Goal: Transaction & Acquisition: Purchase product/service

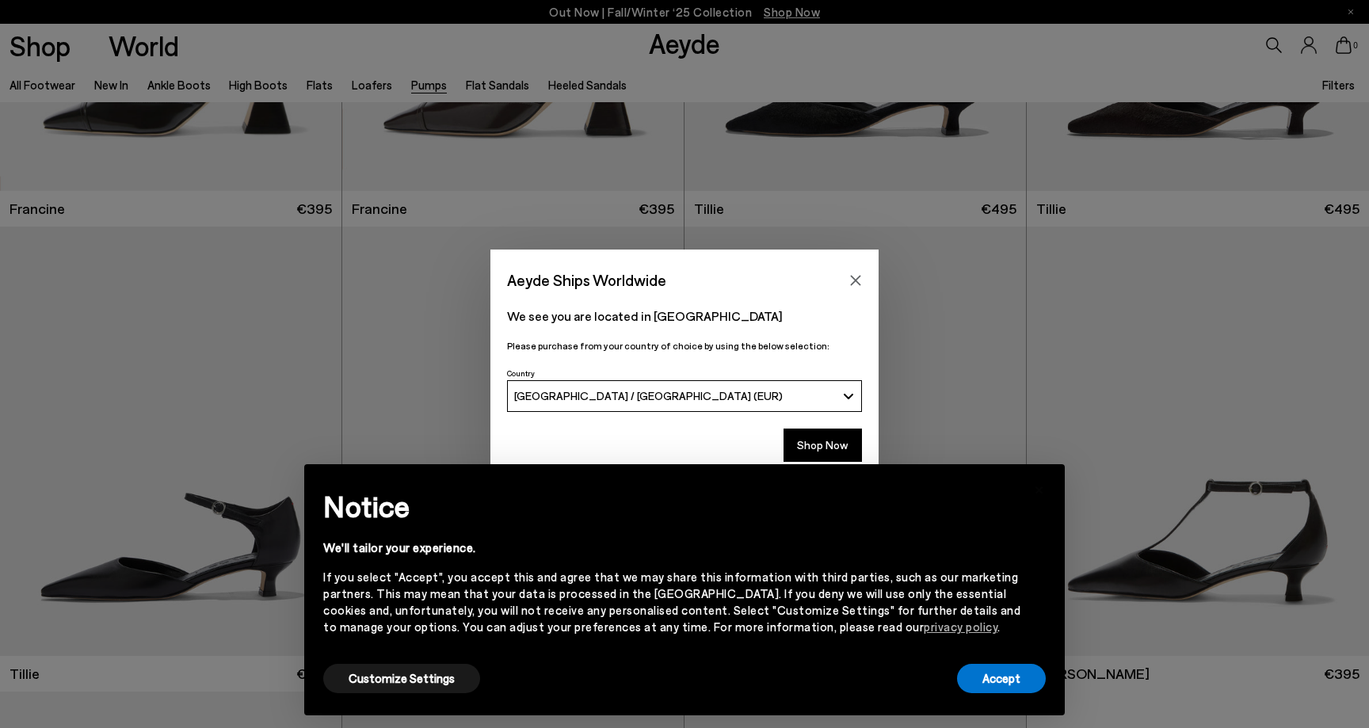
scroll to position [408, 0]
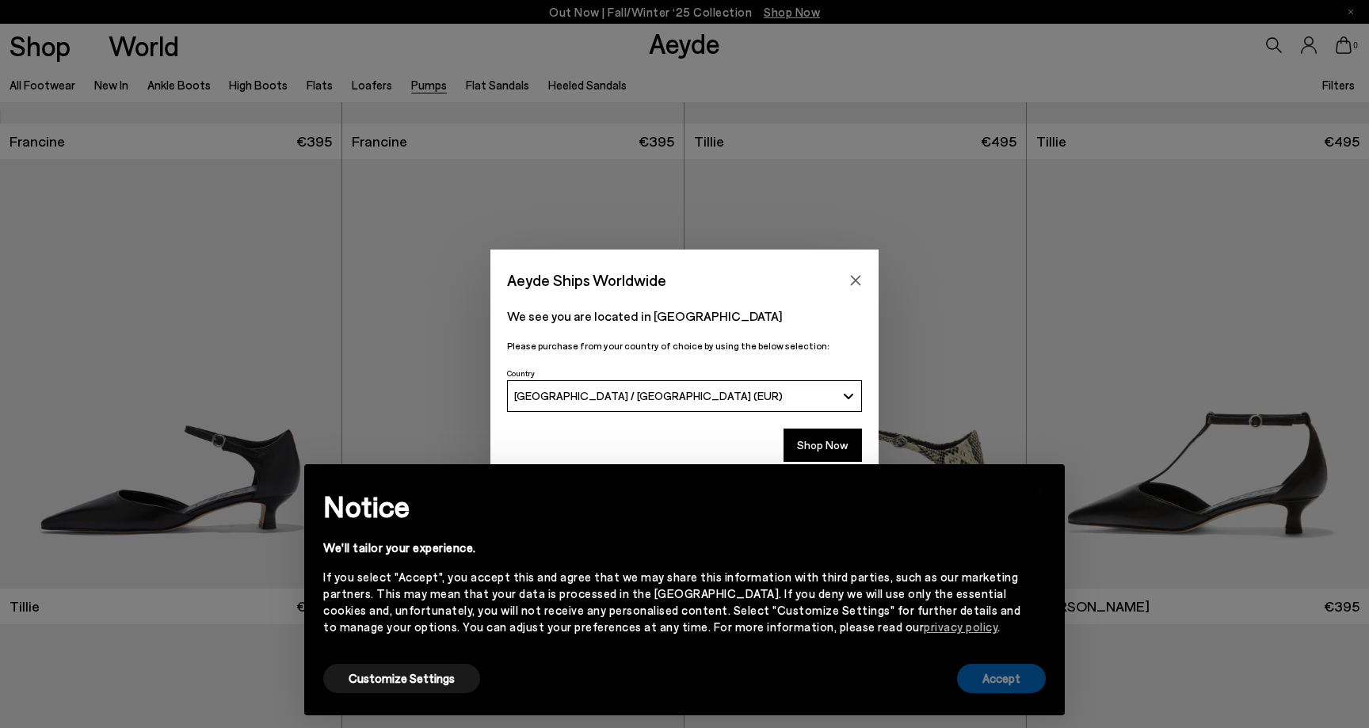
click at [1005, 675] on button "Accept" at bounding box center [1001, 678] width 89 height 29
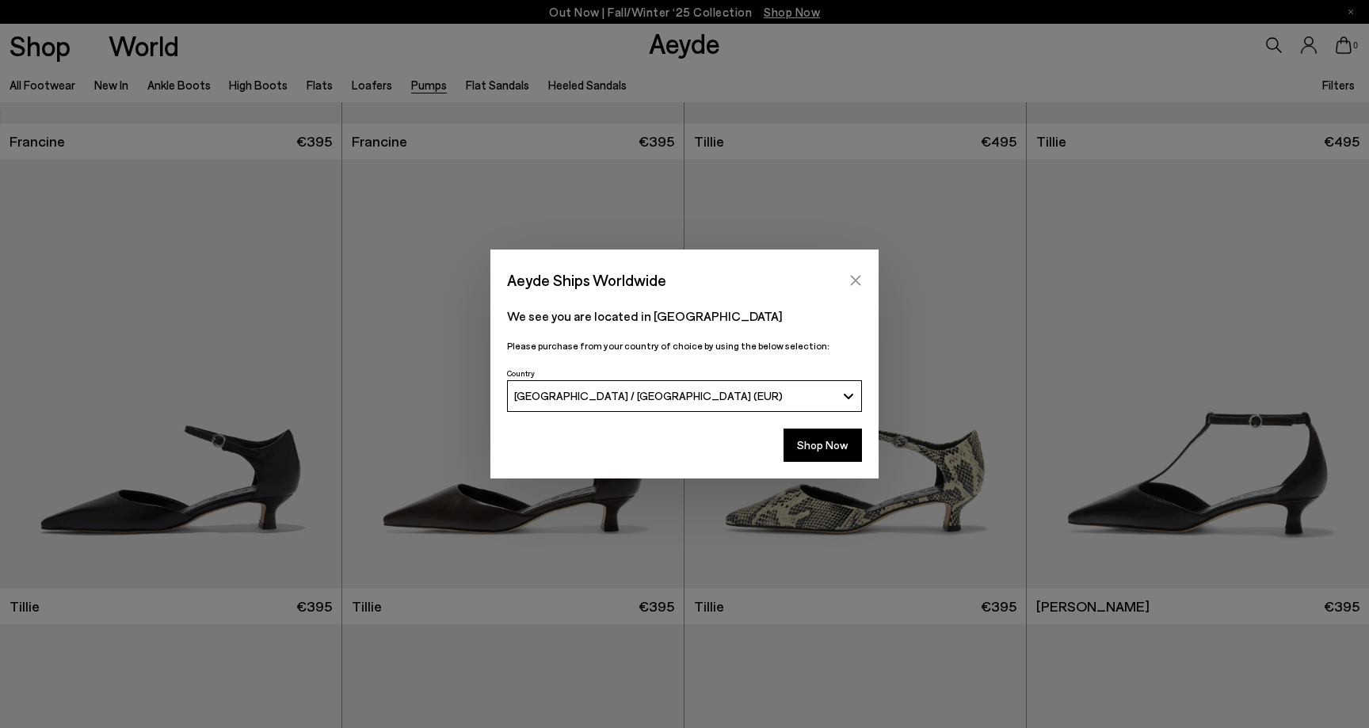
click at [856, 277] on icon "Close" at bounding box center [855, 280] width 13 height 13
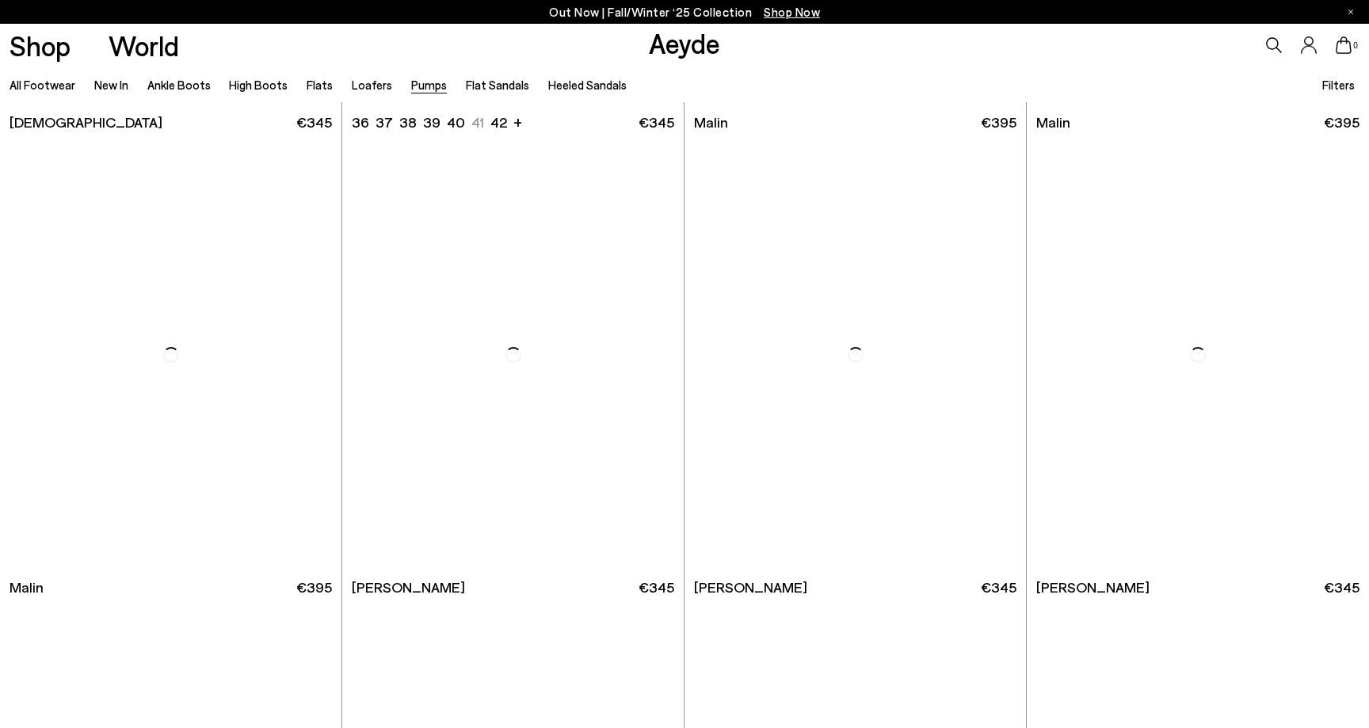
scroll to position [3227, 0]
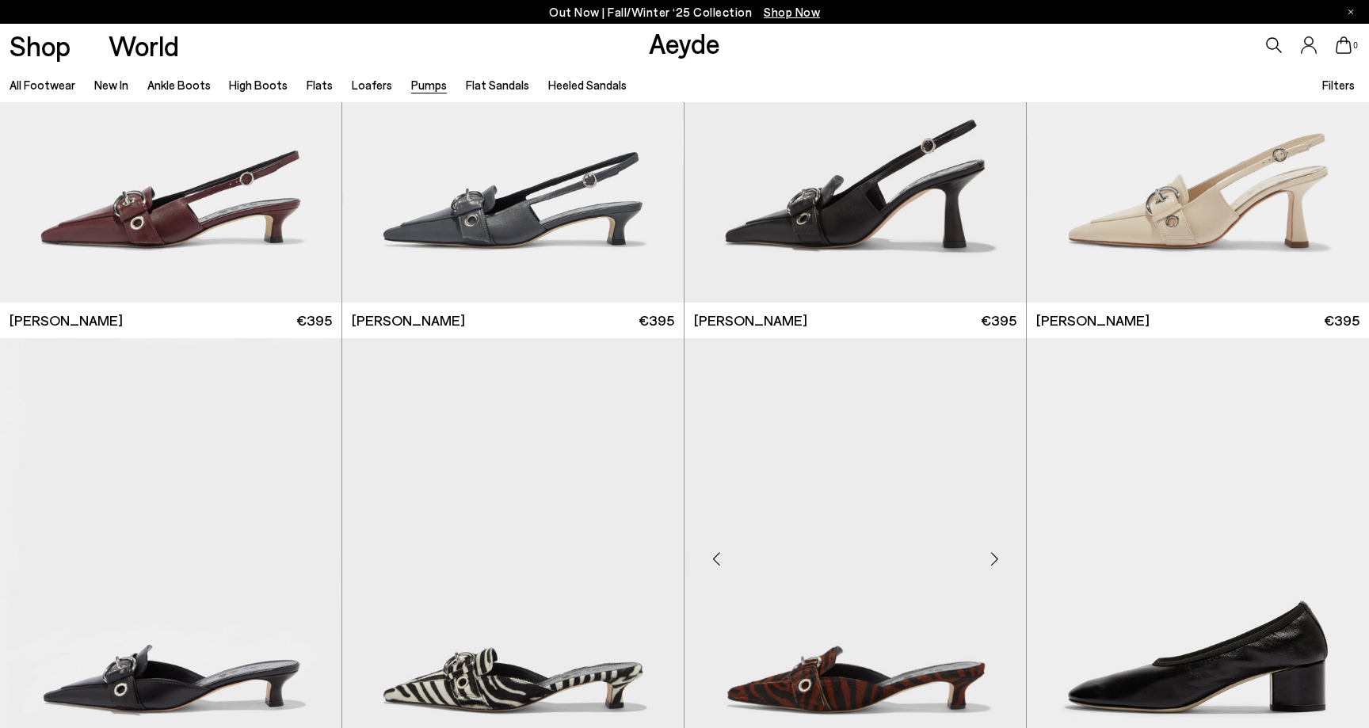
scroll to position [4267, 0]
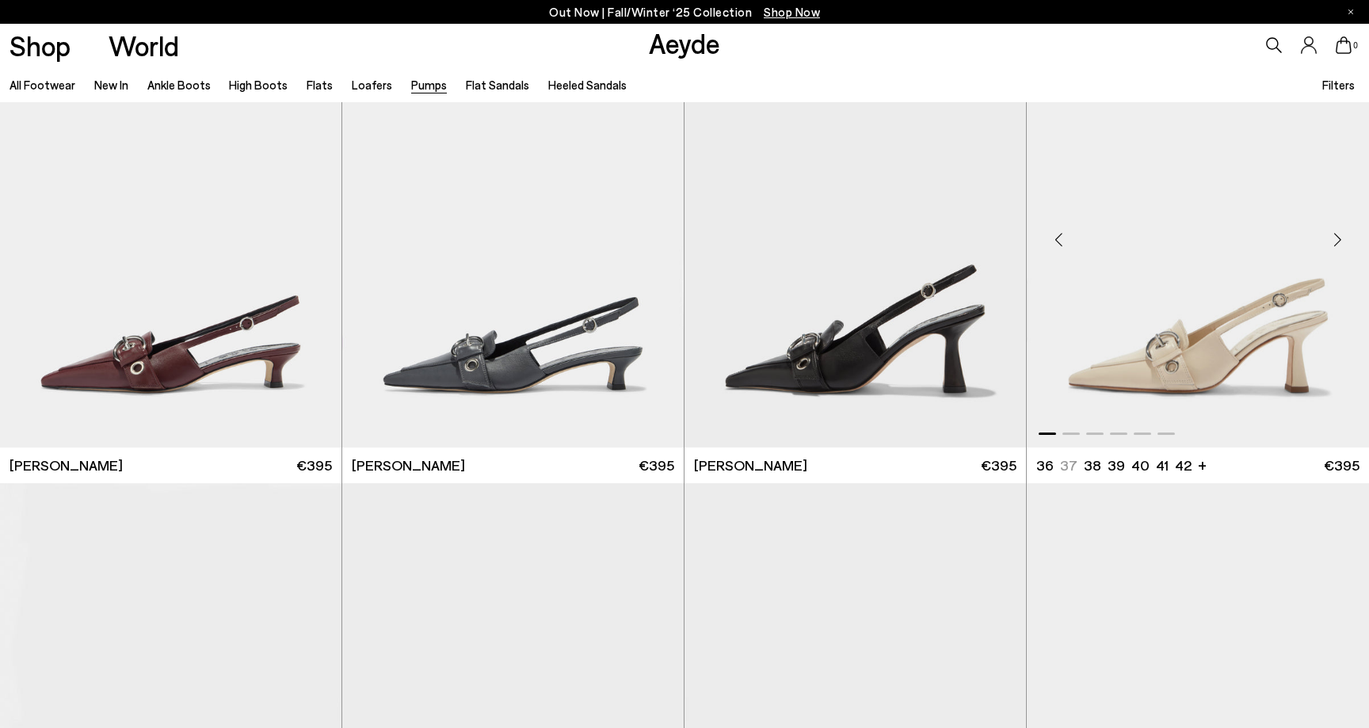
click at [1227, 345] on img "1 / 6" at bounding box center [1198, 232] width 342 height 429
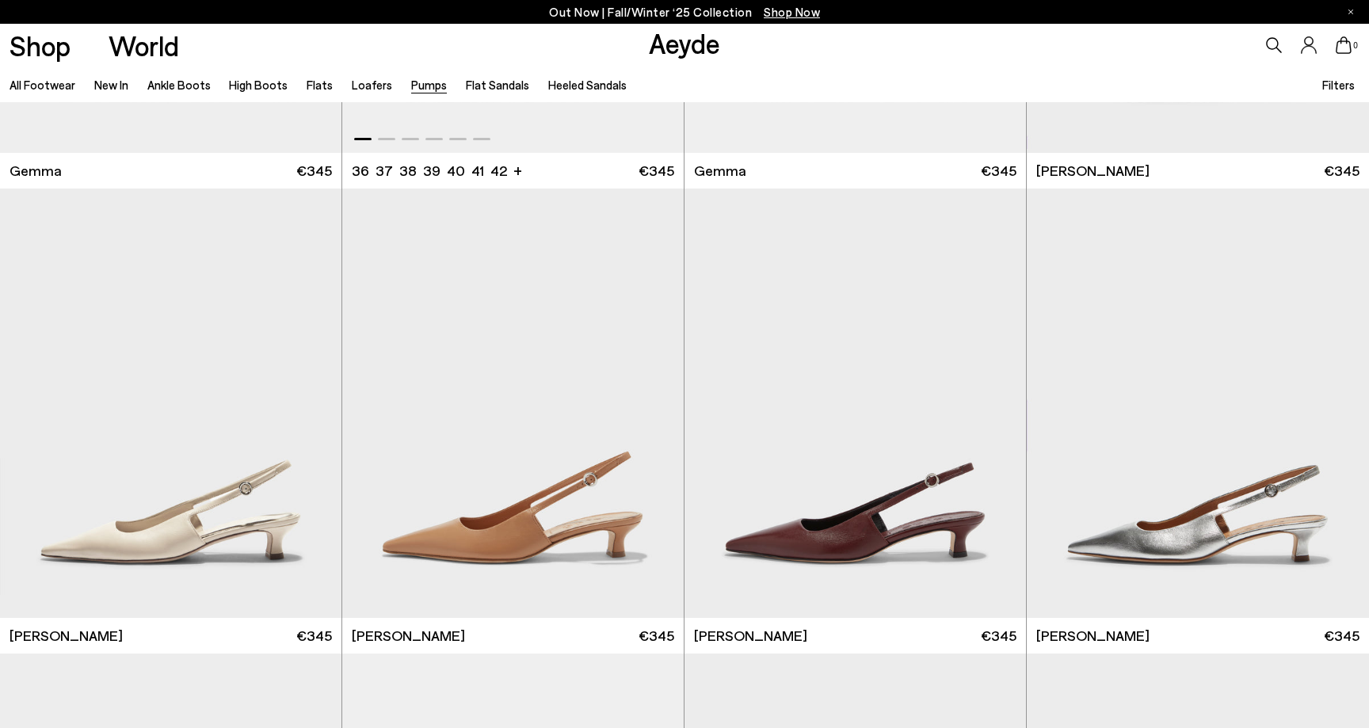
scroll to position [5571, 0]
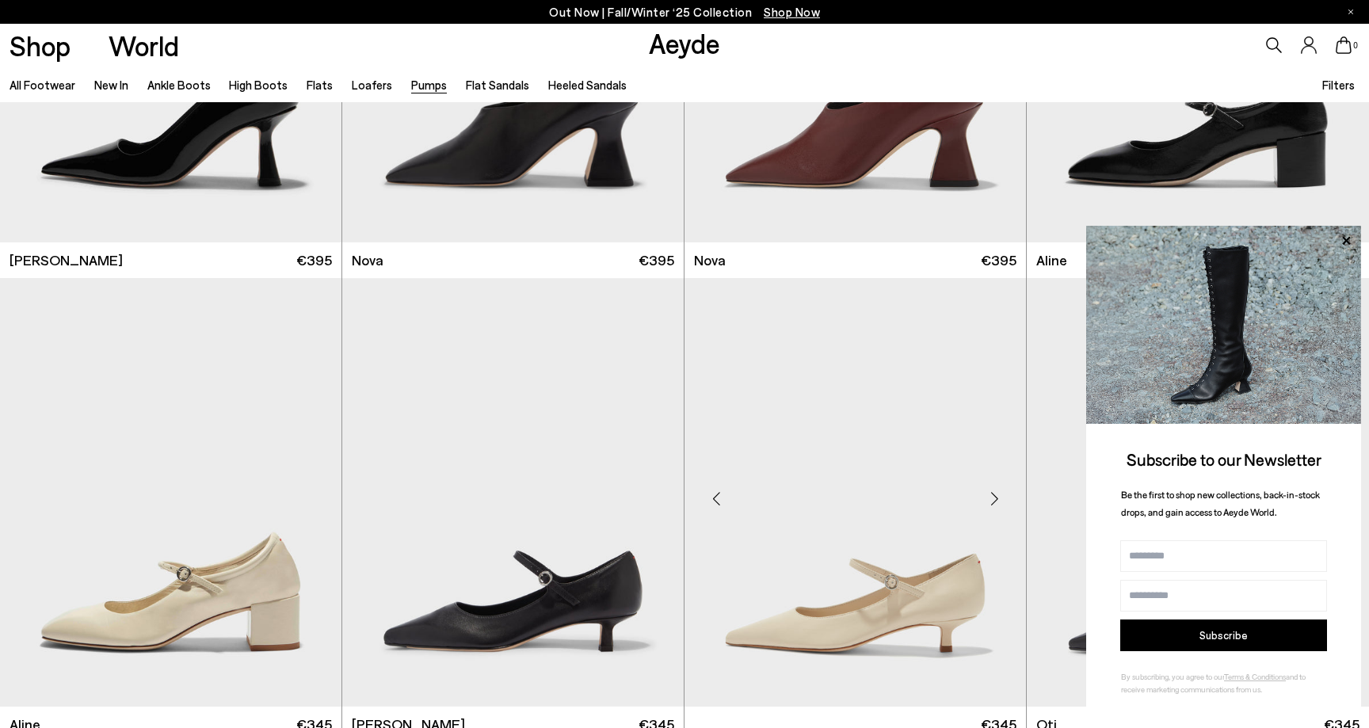
scroll to position [7718, 0]
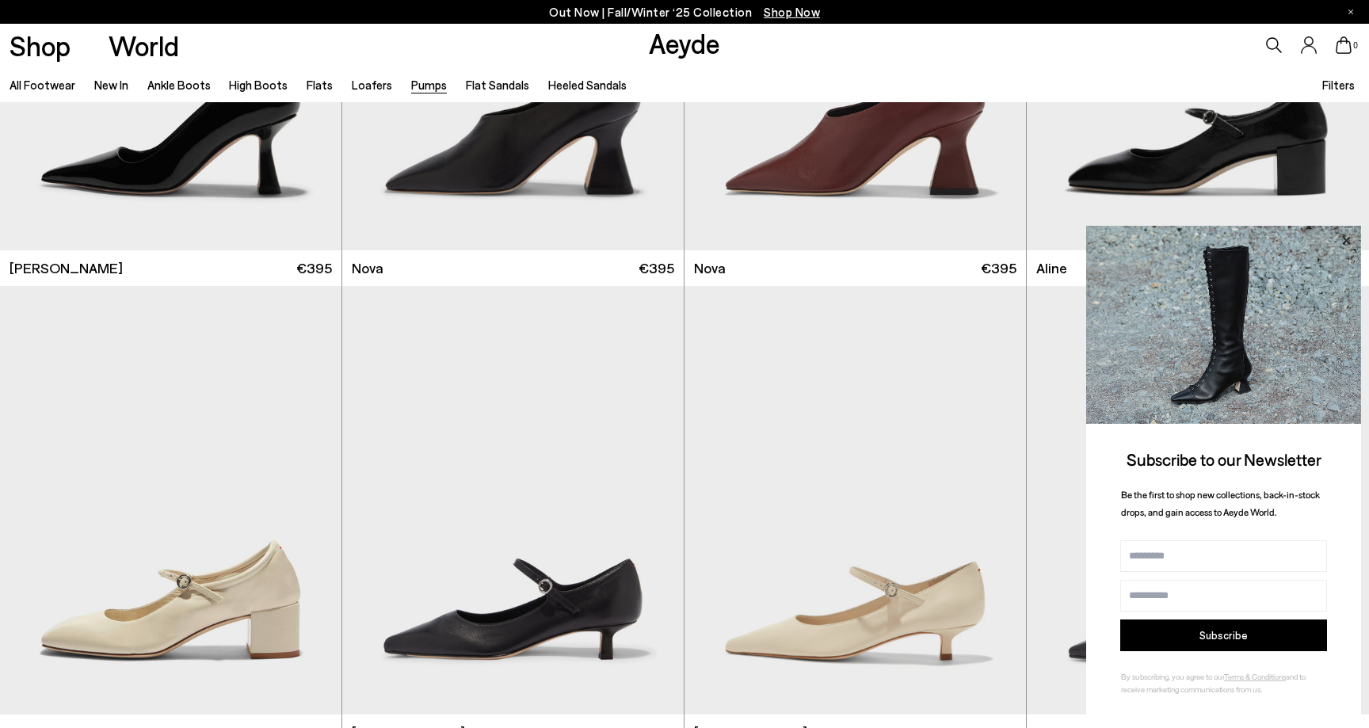
click at [1342, 241] on icon at bounding box center [1346, 241] width 21 height 21
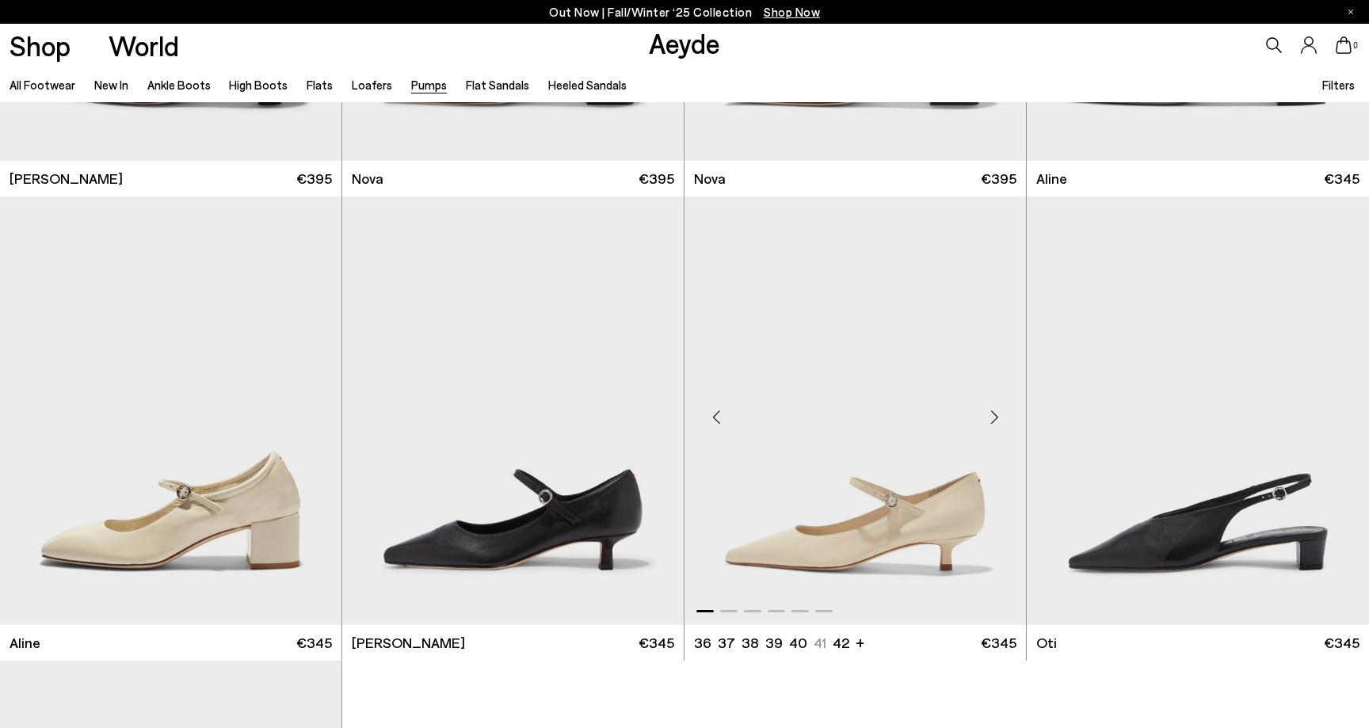
scroll to position [7810, 0]
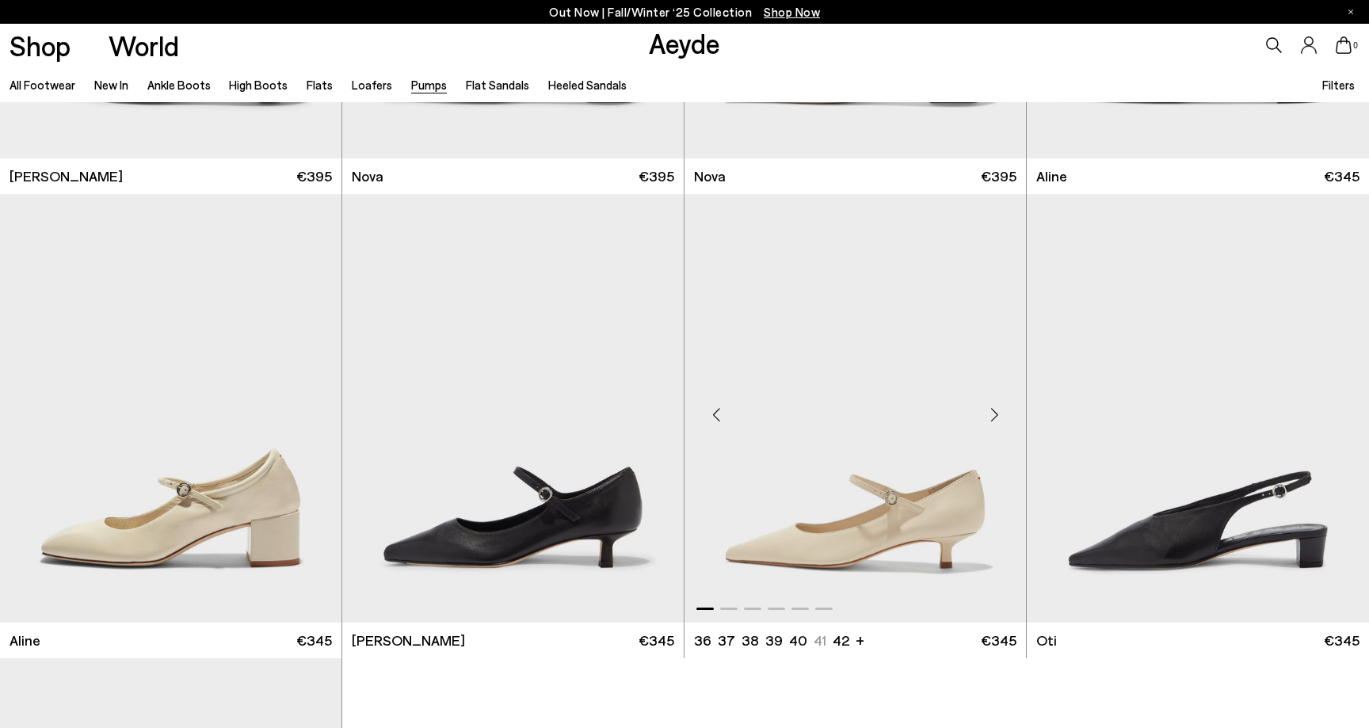
click at [910, 533] on img "1 / 6" at bounding box center [855, 408] width 341 height 429
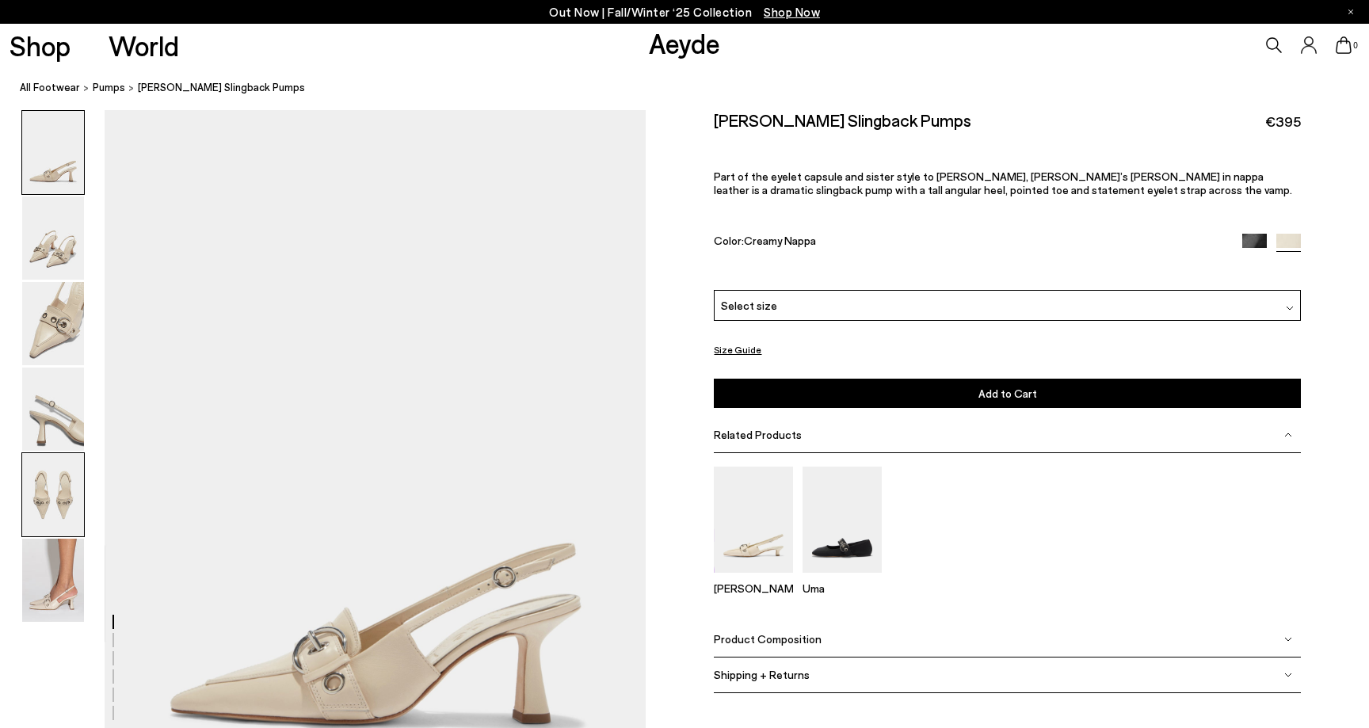
click at [57, 499] on img at bounding box center [53, 494] width 62 height 83
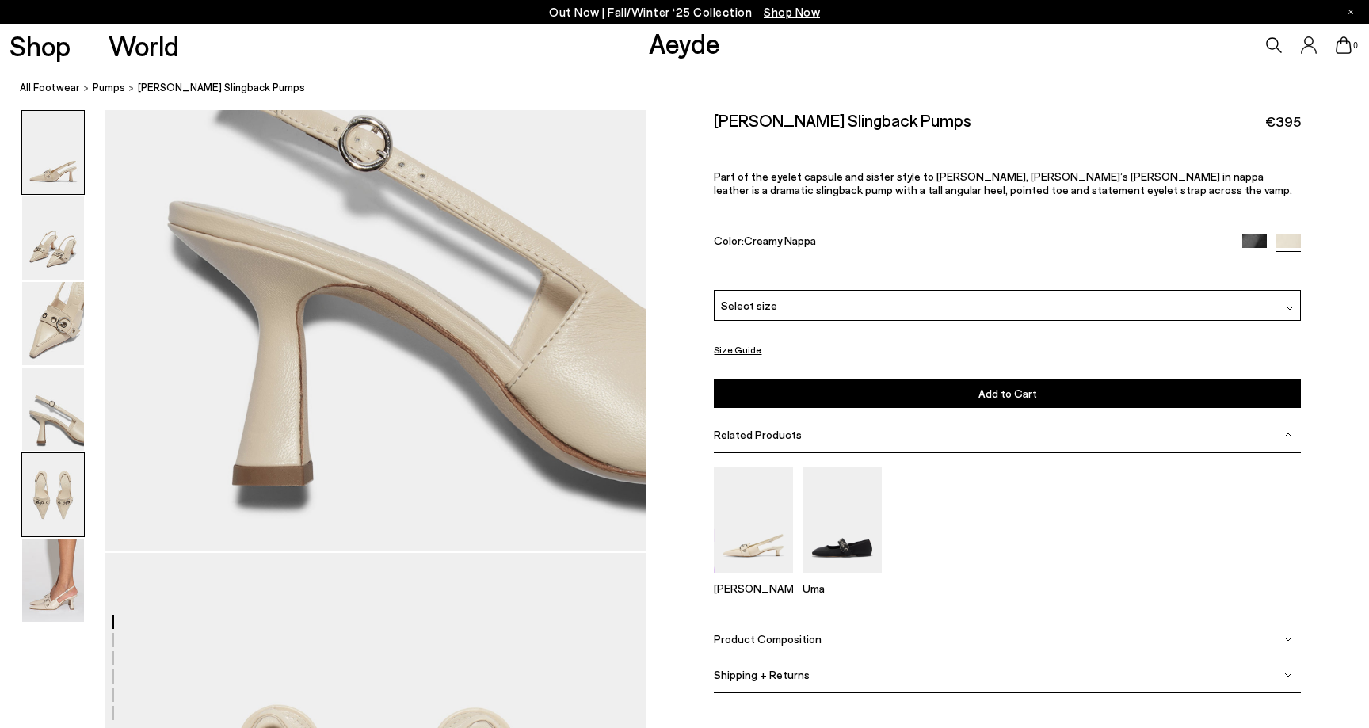
scroll to position [2897, 0]
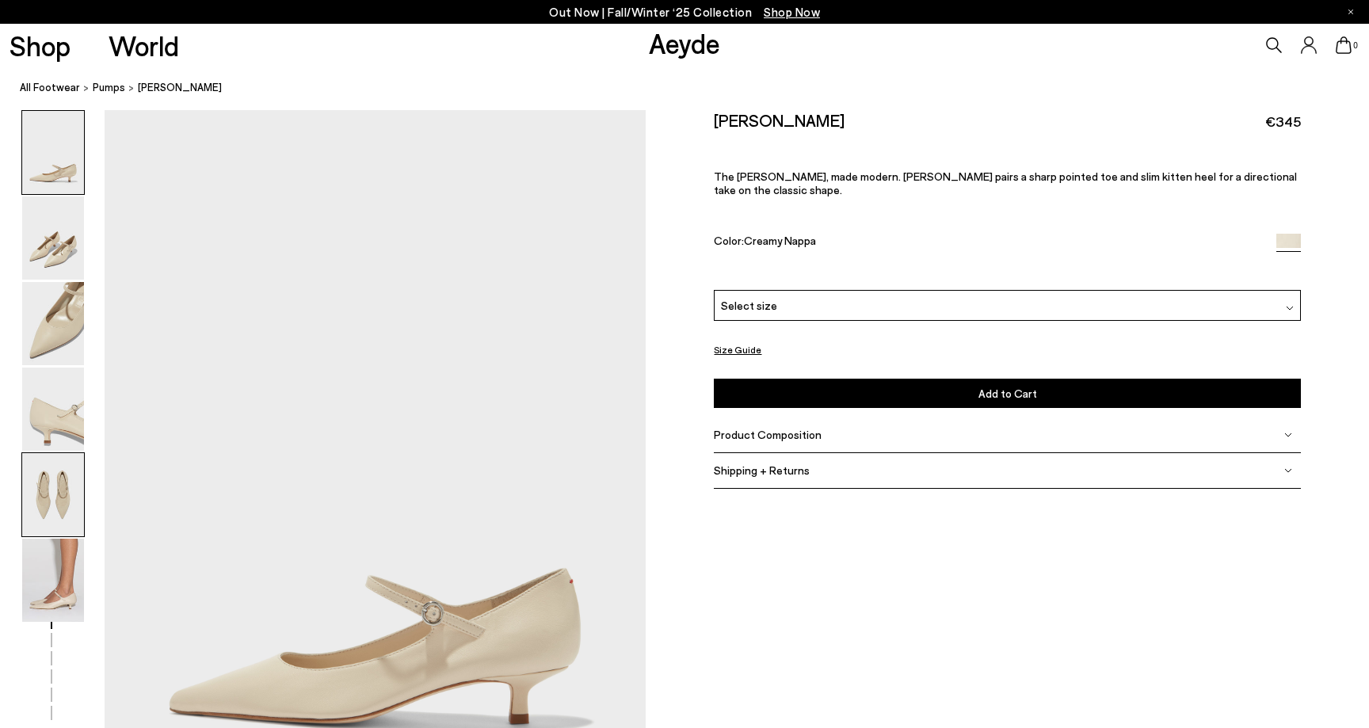
click at [48, 504] on img at bounding box center [53, 494] width 62 height 83
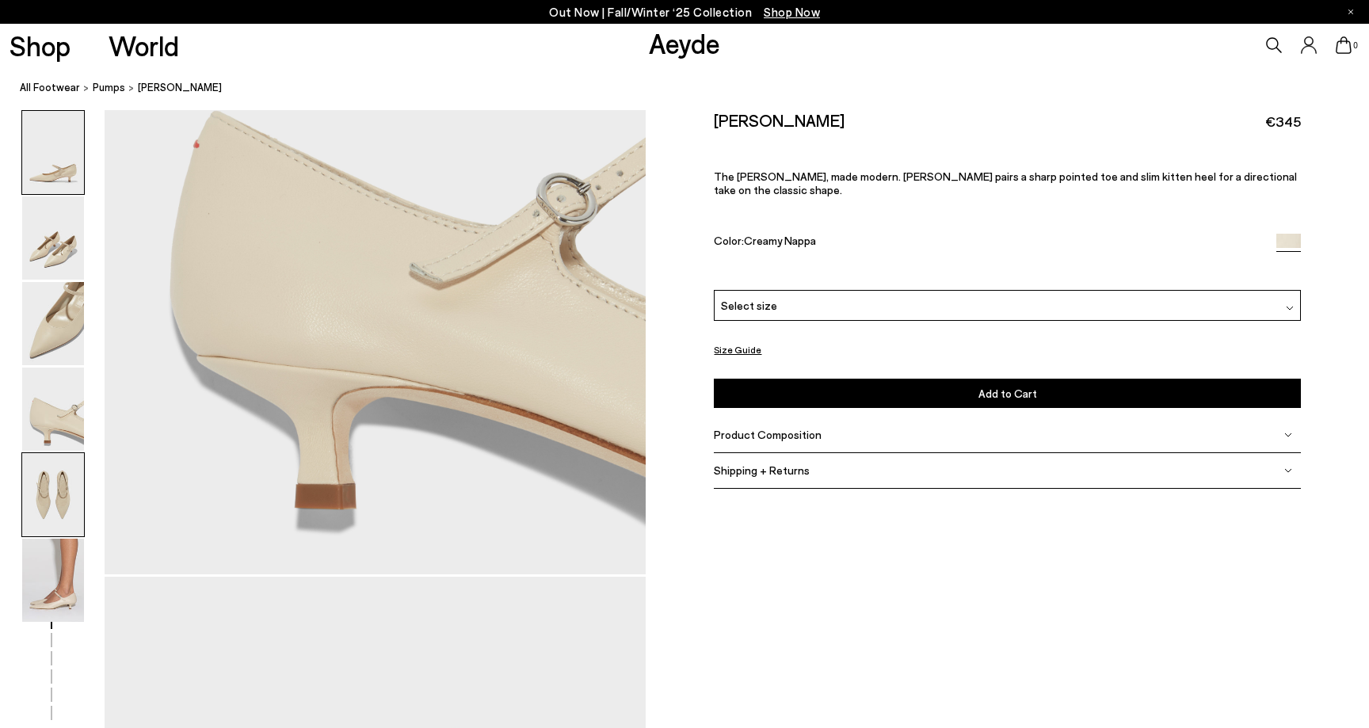
scroll to position [2897, 0]
